Goal: Book appointment/travel/reservation

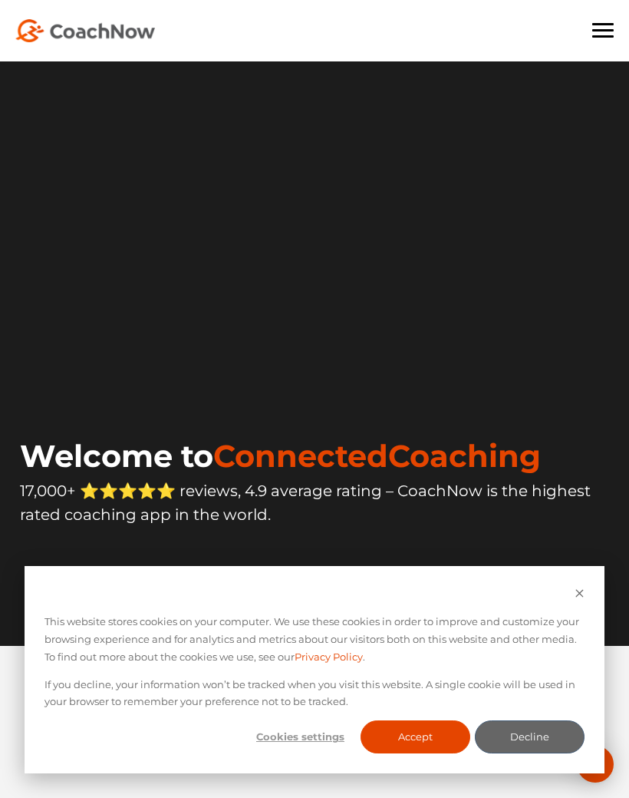
click at [605, 35] on span at bounding box center [603, 36] width 21 height 2
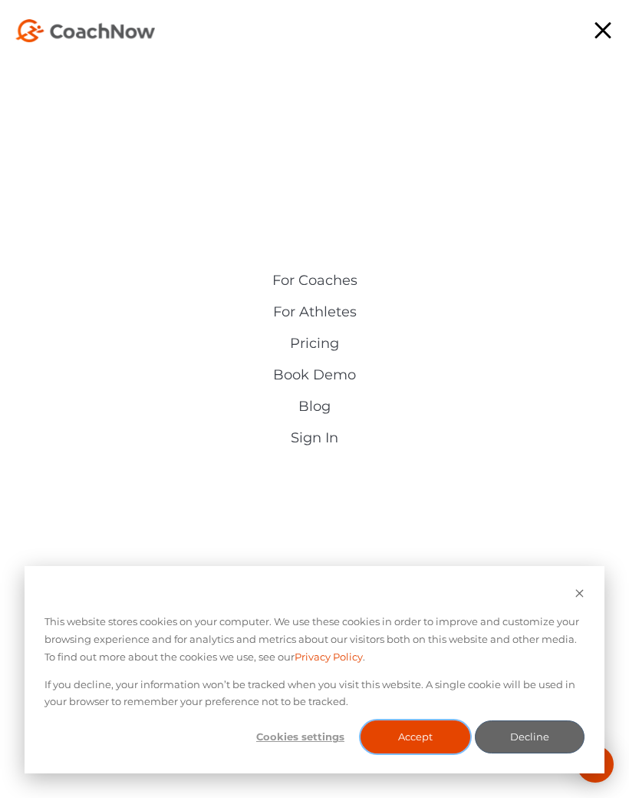
click at [427, 741] on button "Accept" at bounding box center [416, 736] width 110 height 33
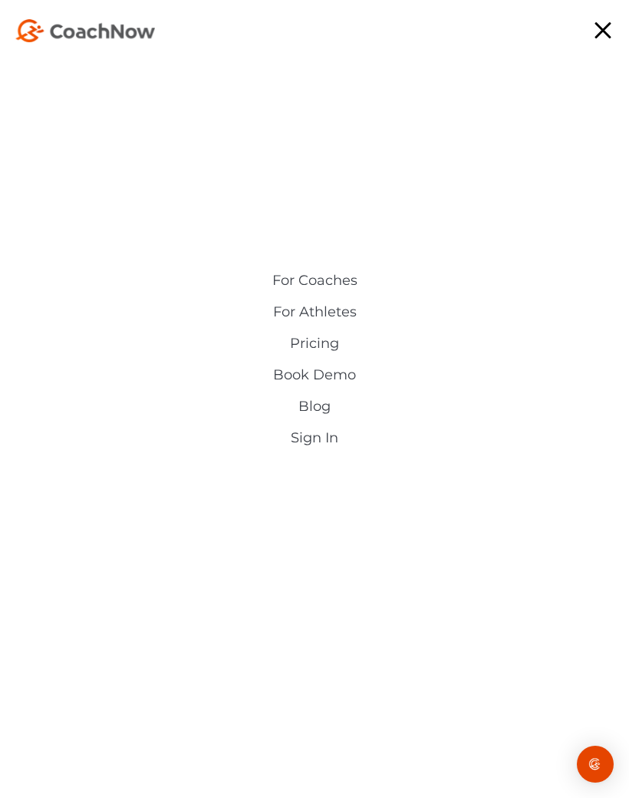
click at [332, 440] on link "Sign In" at bounding box center [314, 438] width 353 height 16
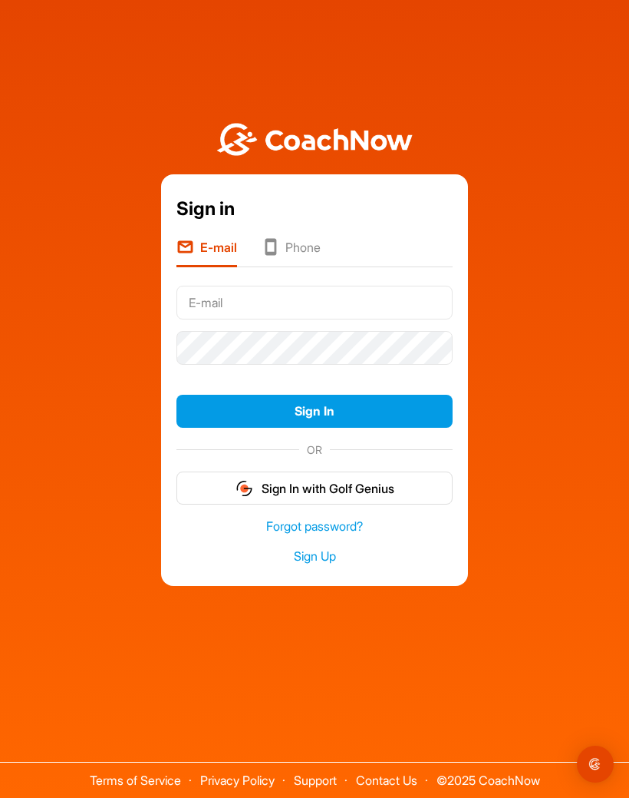
click at [221, 319] on input "text" at bounding box center [315, 303] width 276 height 34
type input "Ravelbolero12@gmail.com"
click at [344, 428] on button "Sign In" at bounding box center [315, 411] width 276 height 33
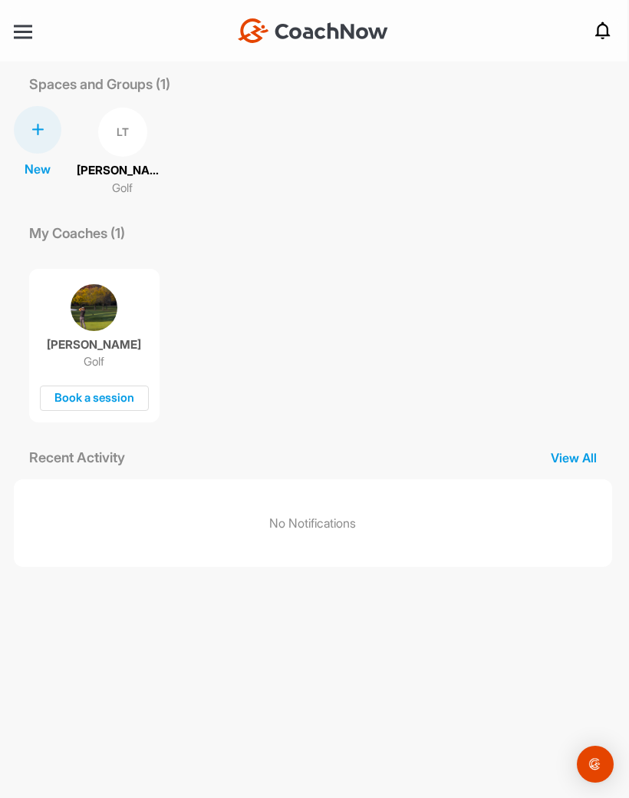
click at [577, 454] on p "View All" at bounding box center [574, 457] width 77 height 18
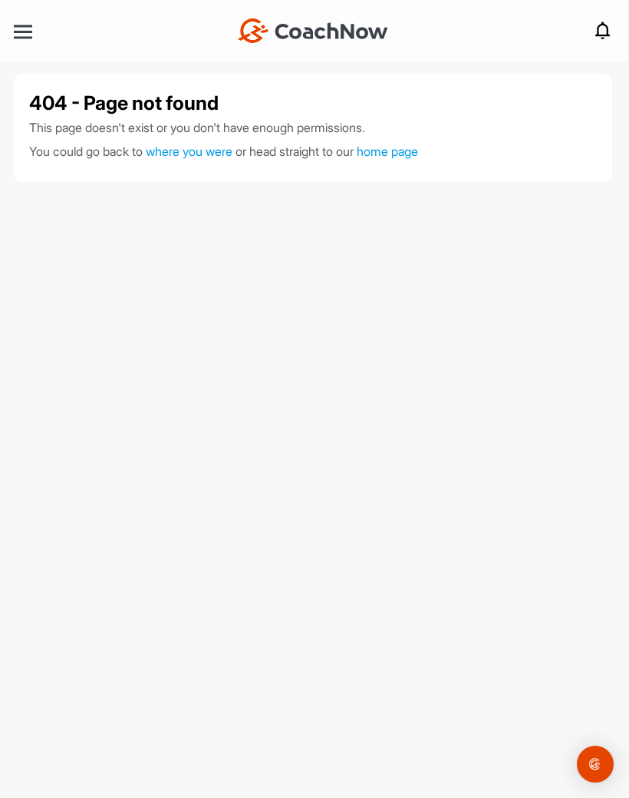
click at [26, 31] on div at bounding box center [23, 32] width 18 height 2
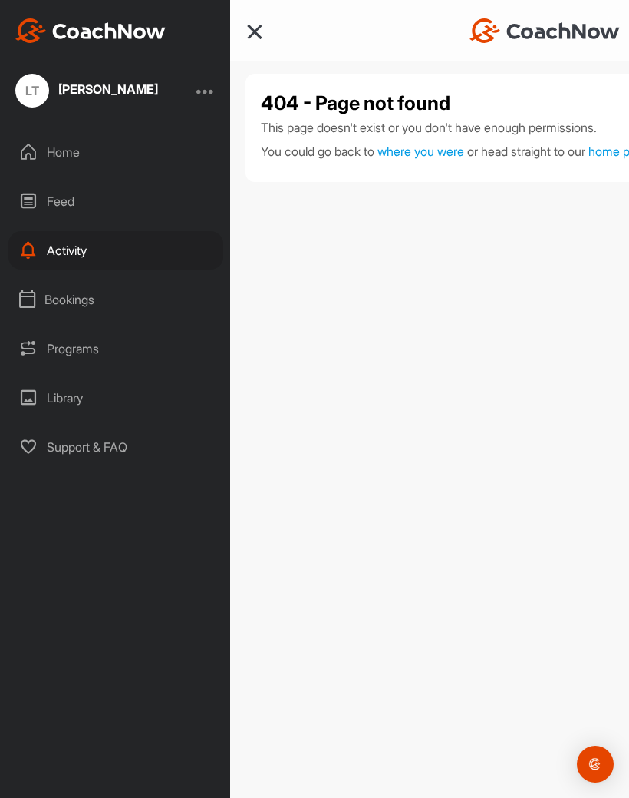
click at [91, 302] on div "Bookings" at bounding box center [115, 299] width 215 height 38
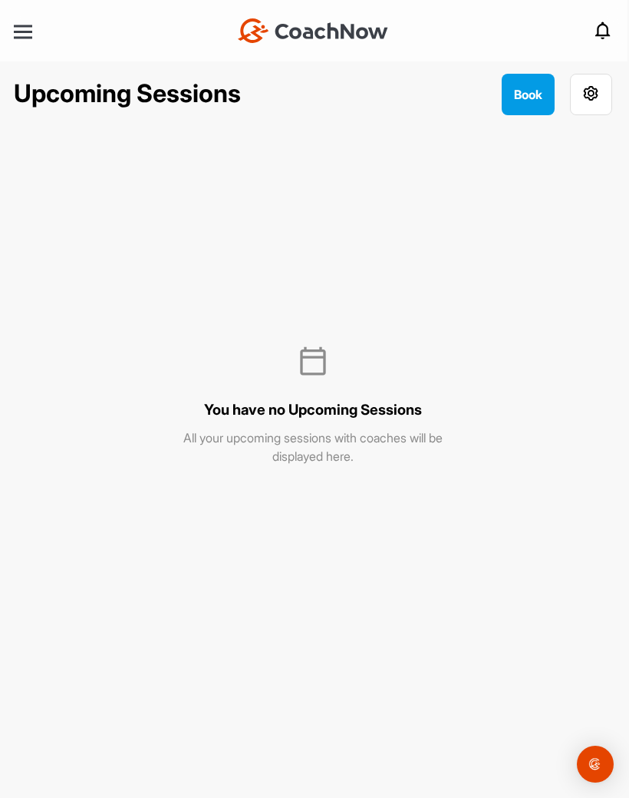
click at [532, 96] on button "Book" at bounding box center [528, 94] width 53 height 41
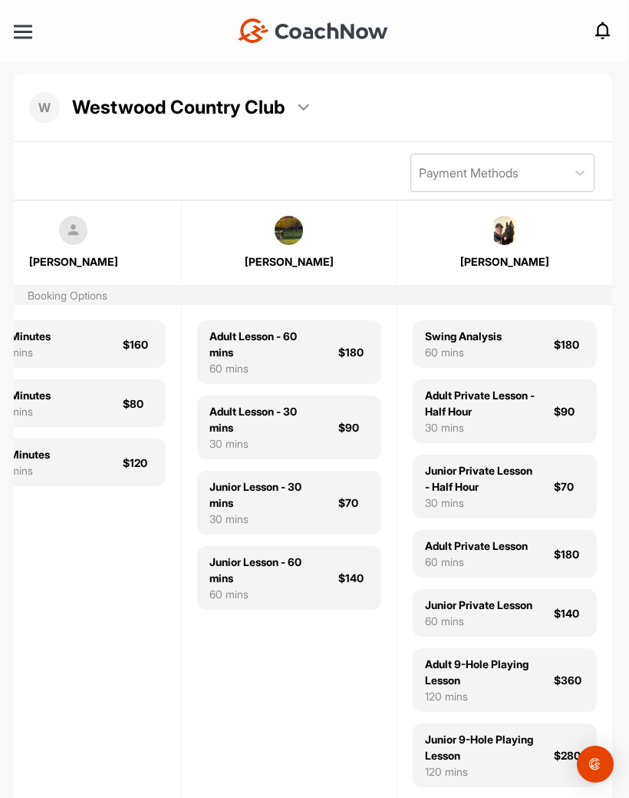
scroll to position [0, 695]
click at [340, 432] on div "$90" at bounding box center [354, 427] width 31 height 16
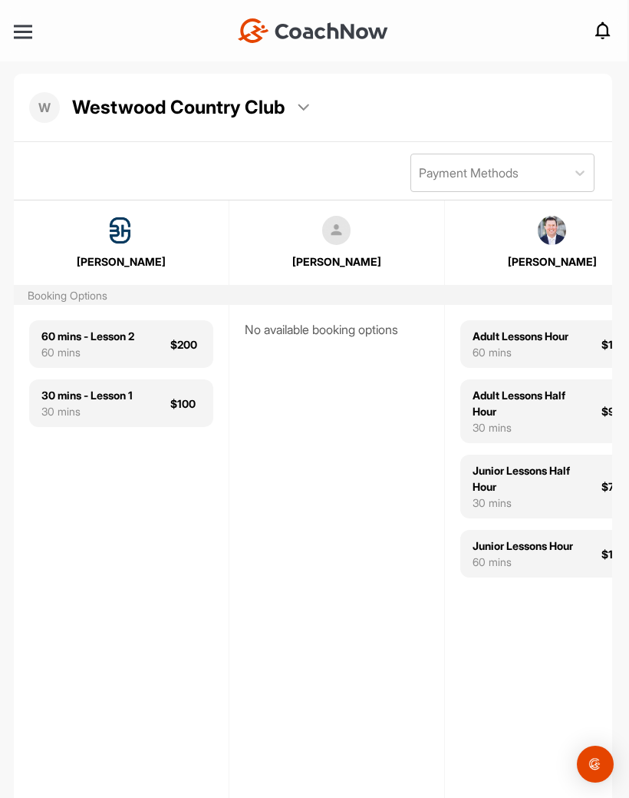
click at [21, 34] on div at bounding box center [23, 32] width 18 height 12
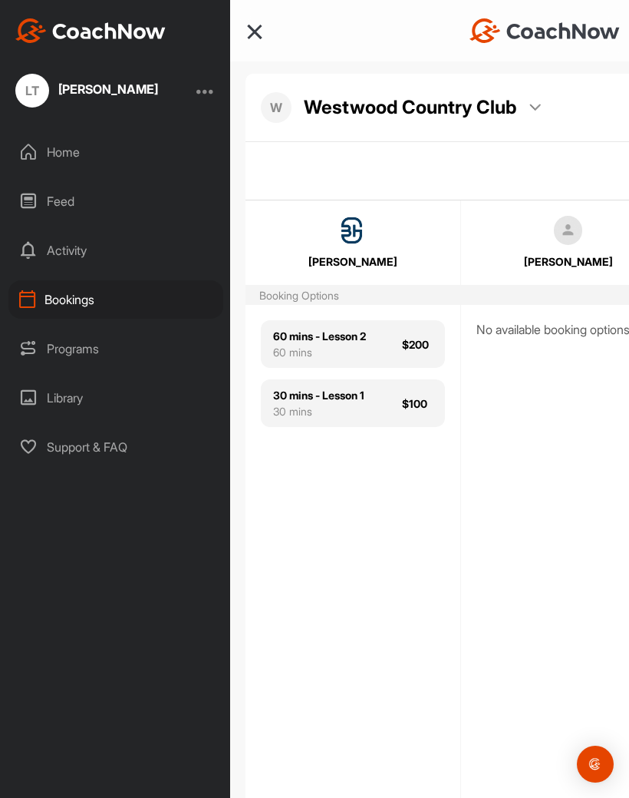
click at [89, 299] on div "Bookings" at bounding box center [115, 299] width 215 height 38
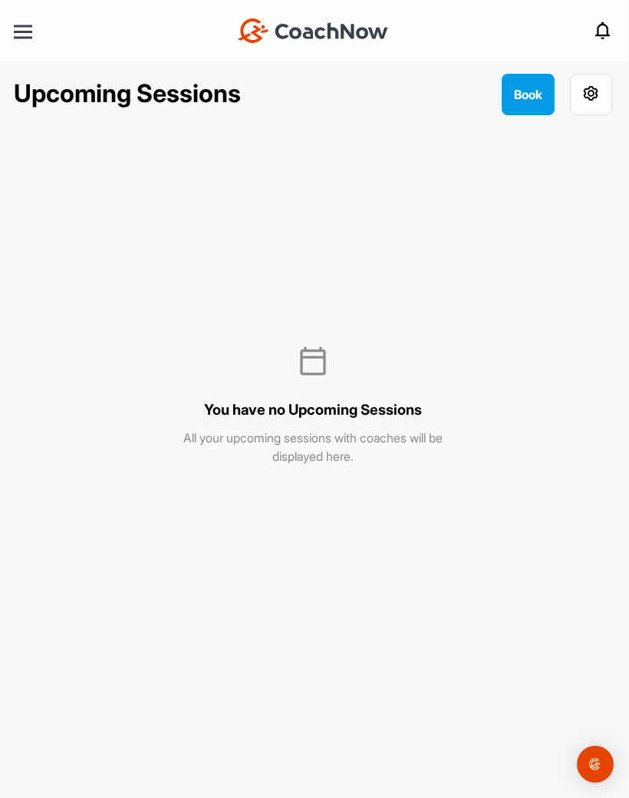
click at [530, 96] on button "Book" at bounding box center [528, 94] width 53 height 41
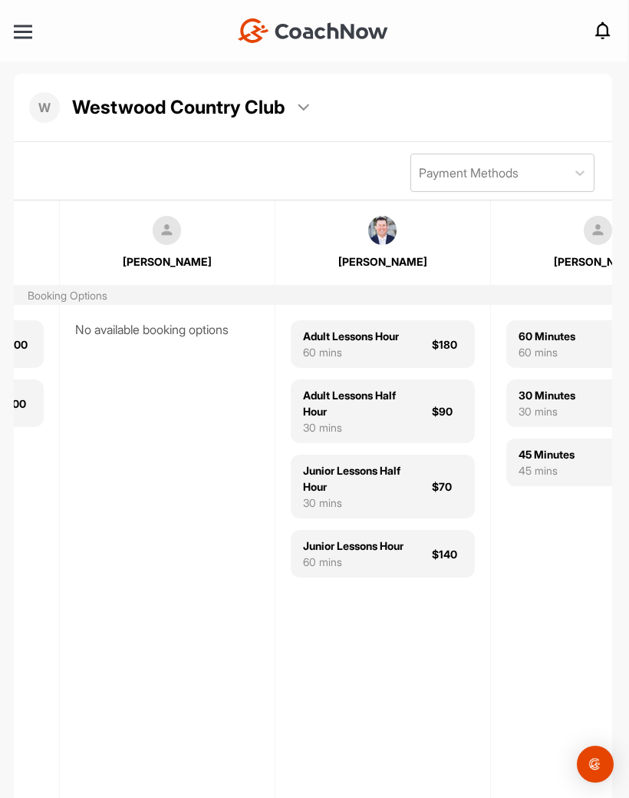
scroll to position [0, 170]
click at [439, 410] on div "$90" at bounding box center [446, 411] width 31 height 16
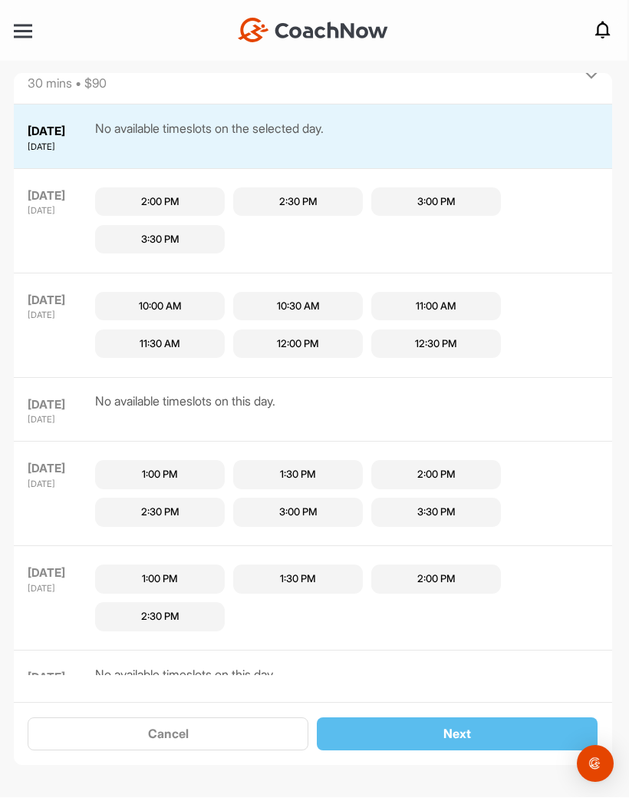
scroll to position [71, 0]
